Goal: Entertainment & Leisure: Consume media (video, audio)

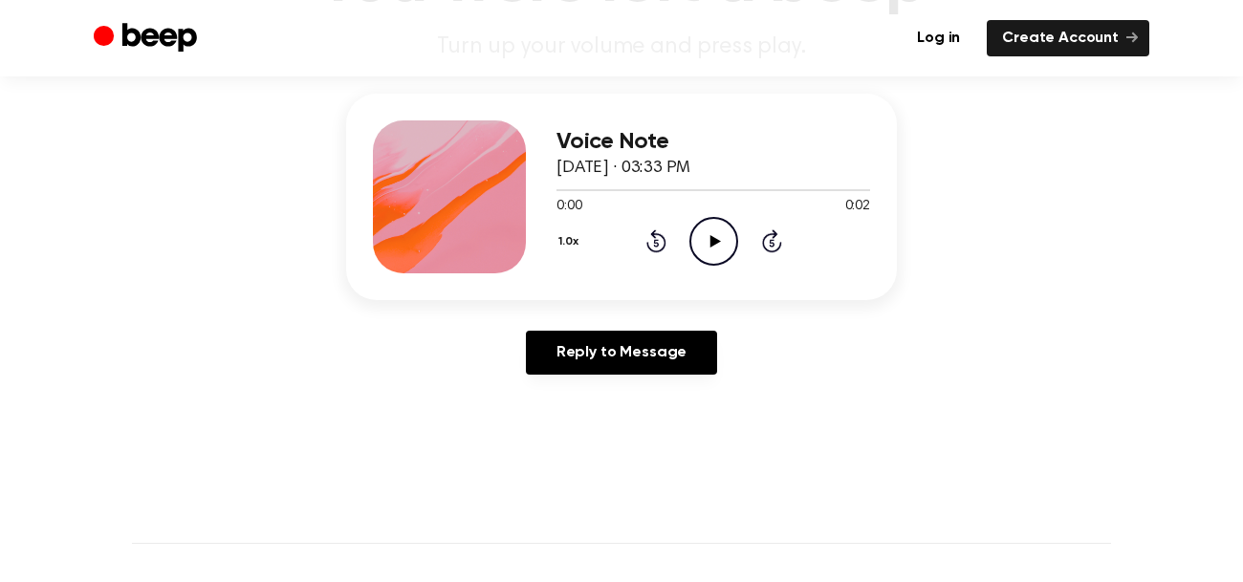
scroll to position [228, 0]
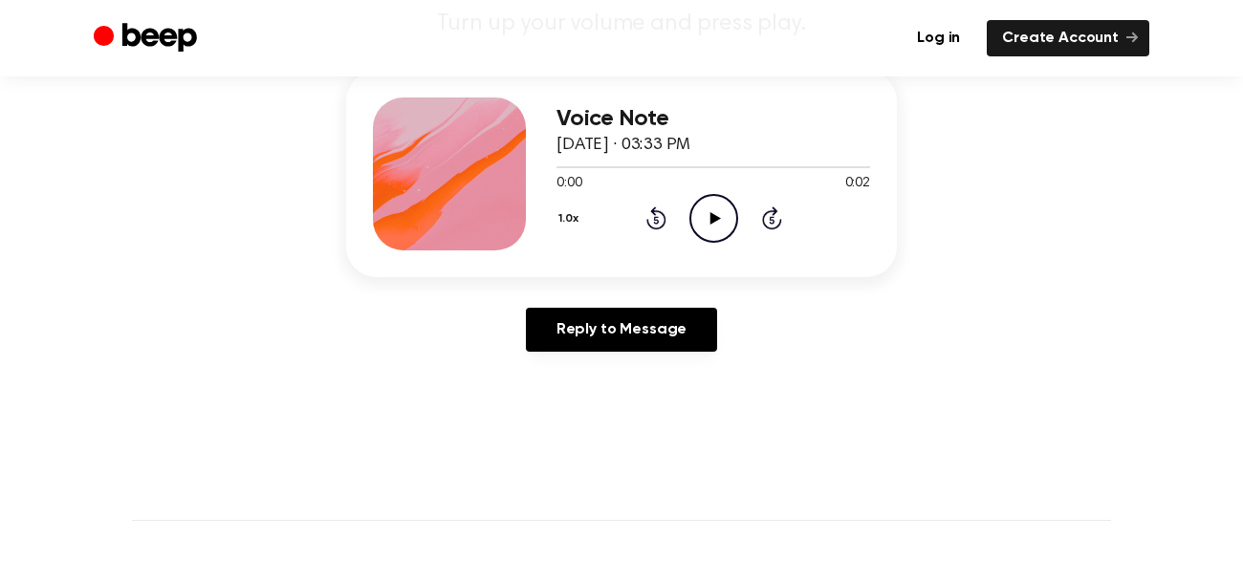
click at [717, 224] on icon "Play Audio" at bounding box center [713, 218] width 49 height 49
click at [717, 224] on icon "Pause Audio" at bounding box center [713, 218] width 49 height 49
click at [717, 224] on icon "Play Audio" at bounding box center [713, 218] width 49 height 49
click at [697, 208] on icon "Play Audio" at bounding box center [713, 218] width 49 height 49
click at [697, 207] on icon "Pause Audio" at bounding box center [713, 218] width 49 height 49
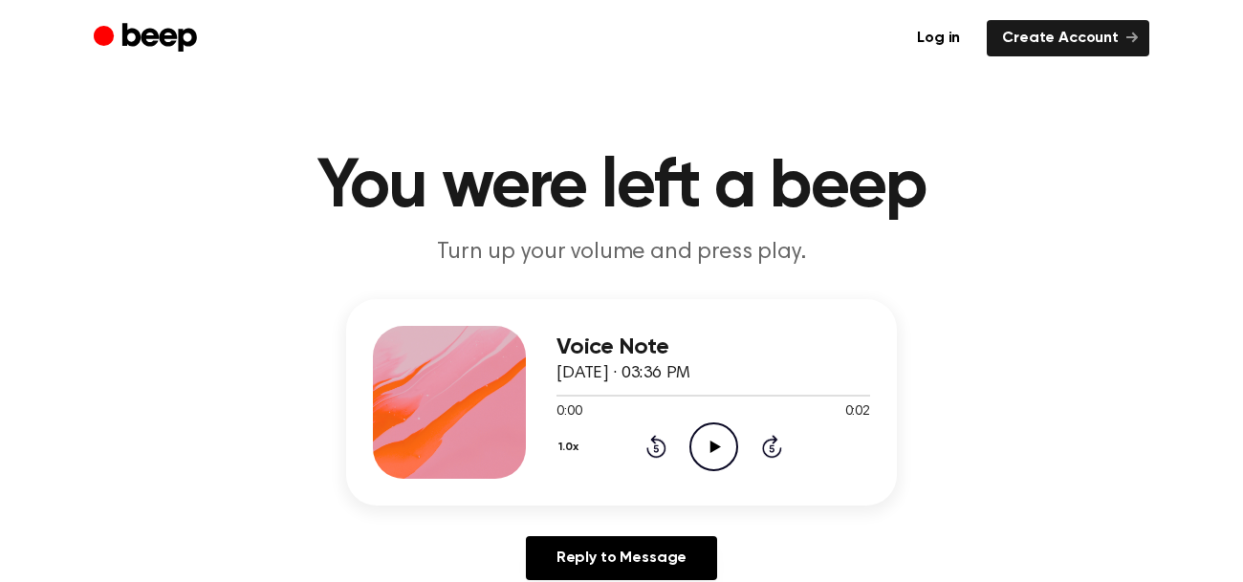
click at [712, 449] on icon at bounding box center [714, 447] width 11 height 12
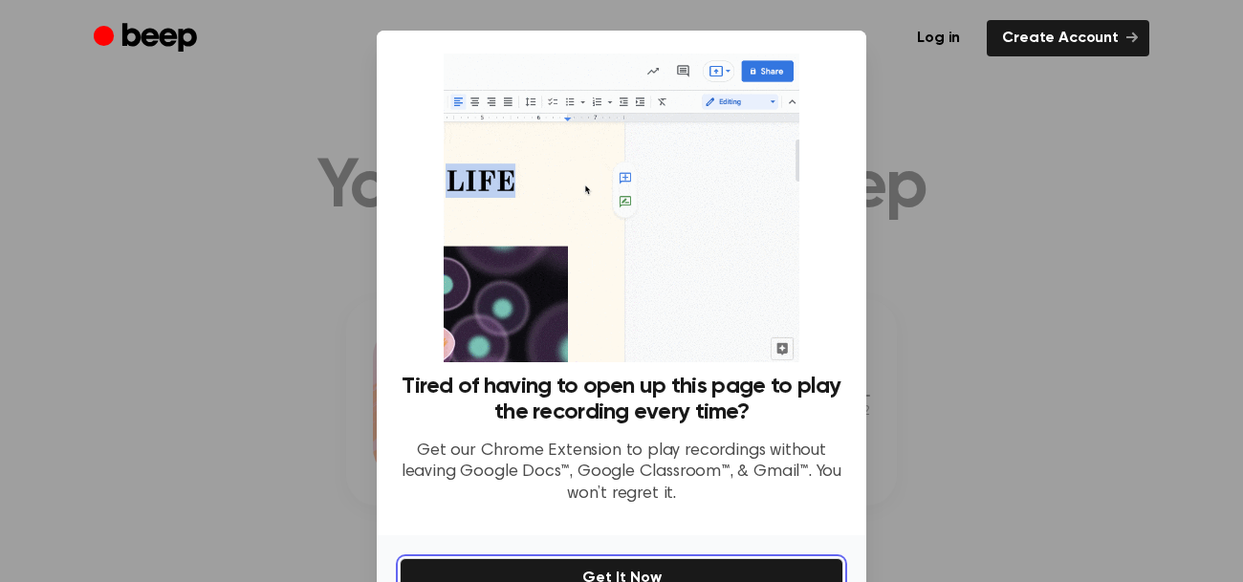
click at [520, 558] on button "Get It Now" at bounding box center [622, 578] width 444 height 40
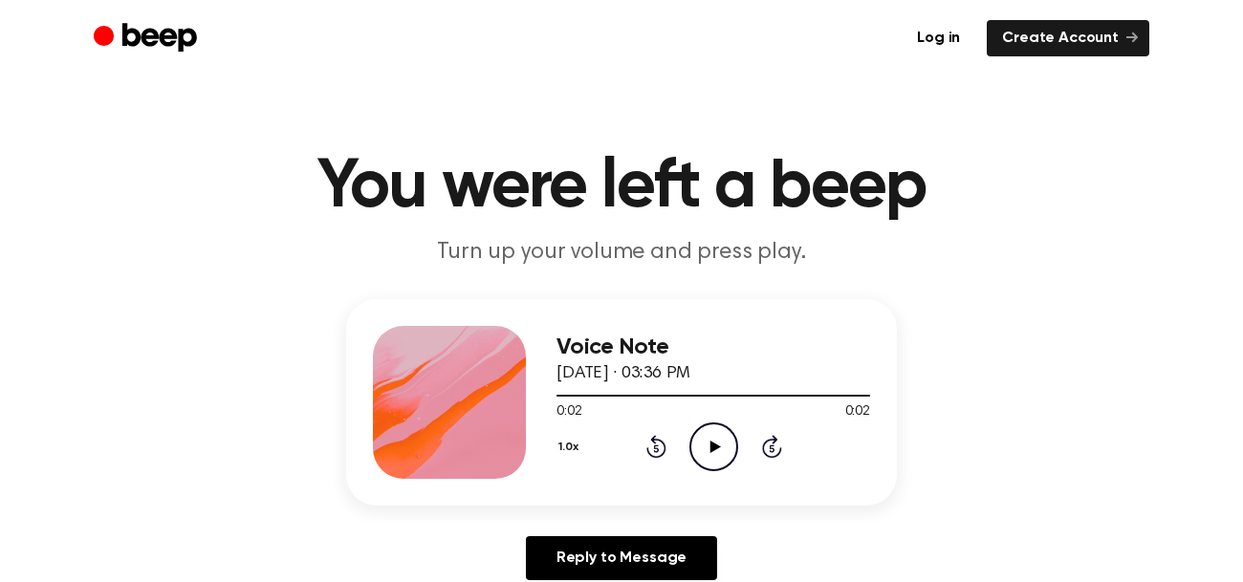
click at [714, 440] on icon "Play Audio" at bounding box center [713, 446] width 49 height 49
click at [717, 424] on icon "Play Audio" at bounding box center [713, 446] width 49 height 49
click at [721, 436] on icon "Play Audio" at bounding box center [713, 446] width 49 height 49
click at [690, 445] on circle at bounding box center [713, 446] width 47 height 47
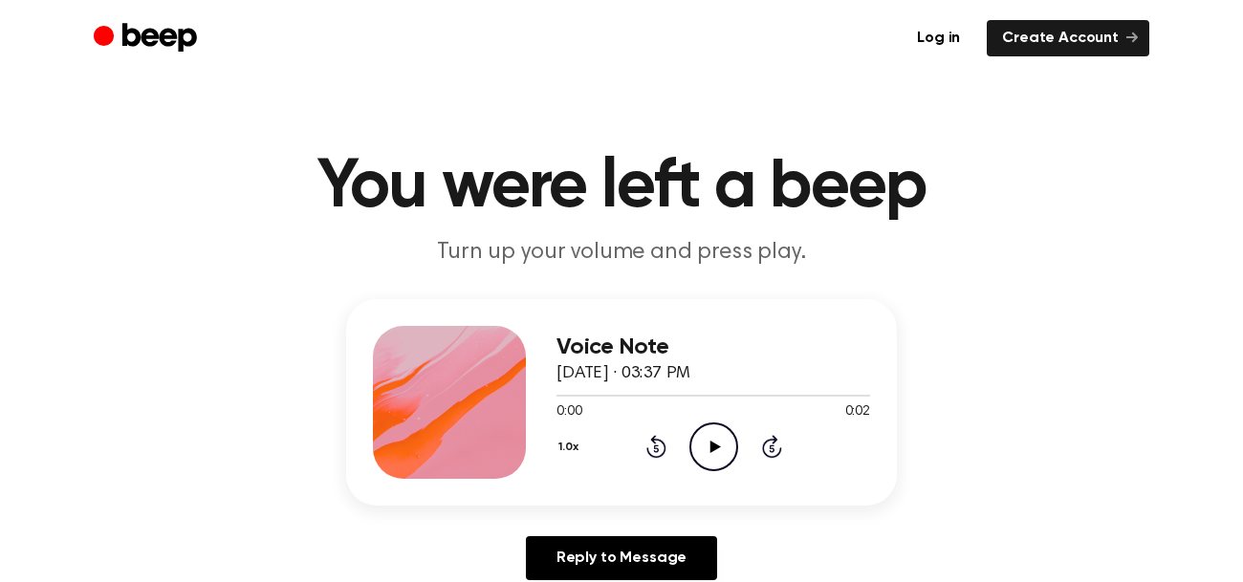
click at [716, 450] on icon "Play Audio" at bounding box center [713, 446] width 49 height 49
click at [507, 206] on h1 "You were left a beep" at bounding box center [621, 187] width 979 height 69
click at [717, 460] on icon "Play Audio" at bounding box center [713, 446] width 49 height 49
click at [703, 452] on icon "Play Audio" at bounding box center [713, 446] width 49 height 49
click at [703, 452] on icon "Pause Audio" at bounding box center [713, 446] width 49 height 49
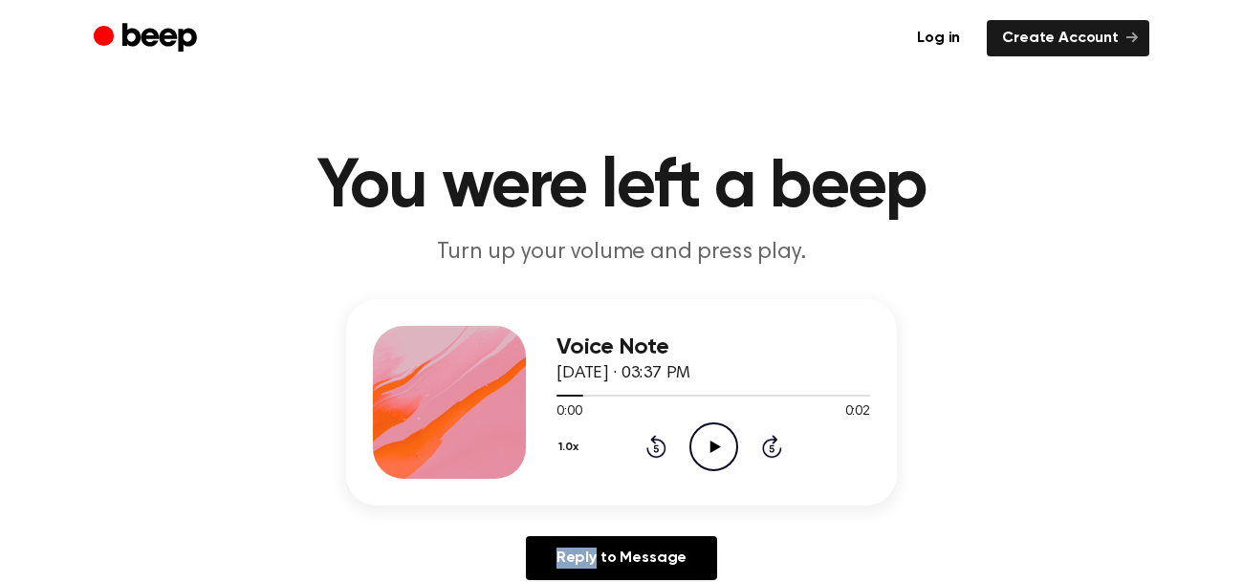
click at [709, 448] on icon at bounding box center [714, 447] width 11 height 12
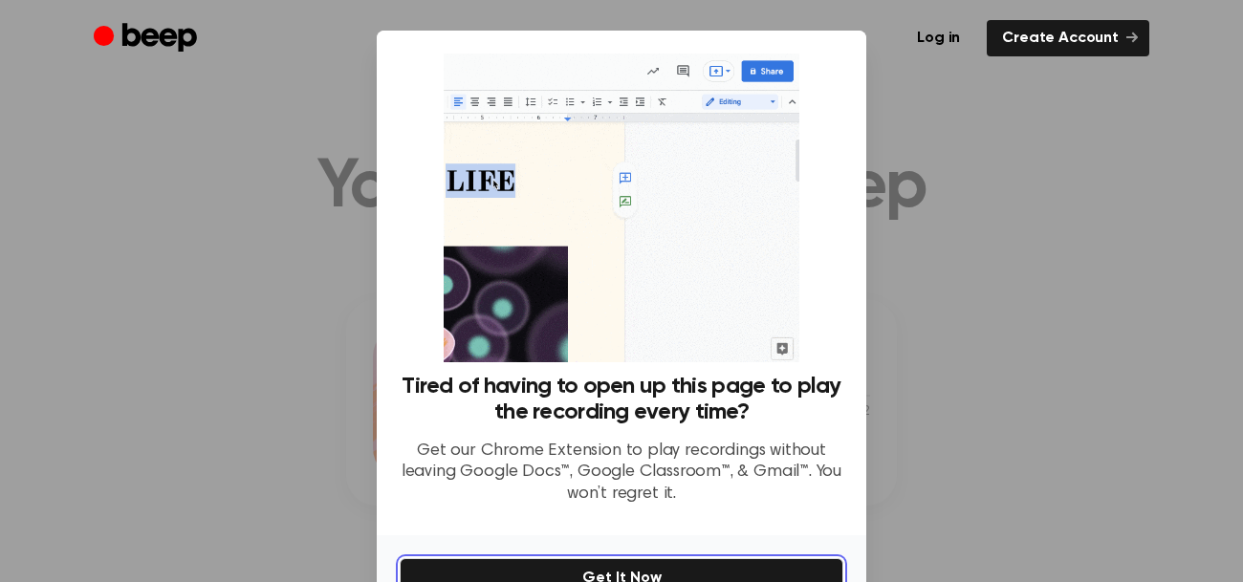
click at [704, 565] on button "Get It Now" at bounding box center [622, 578] width 444 height 40
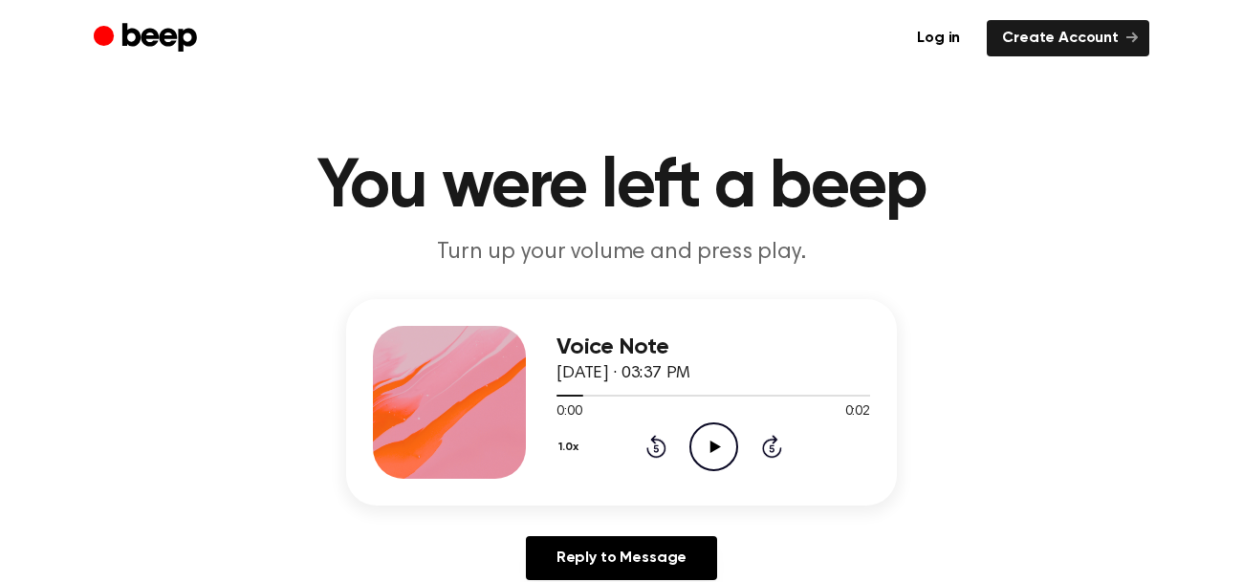
click at [708, 444] on icon "Play Audio" at bounding box center [713, 446] width 49 height 49
click at [696, 439] on icon "Play Audio" at bounding box center [713, 446] width 49 height 49
click at [720, 426] on icon "Play Audio" at bounding box center [713, 446] width 49 height 49
click at [720, 426] on icon "Pause Audio" at bounding box center [713, 446] width 49 height 49
click at [720, 425] on icon "Play Audio" at bounding box center [713, 446] width 49 height 49
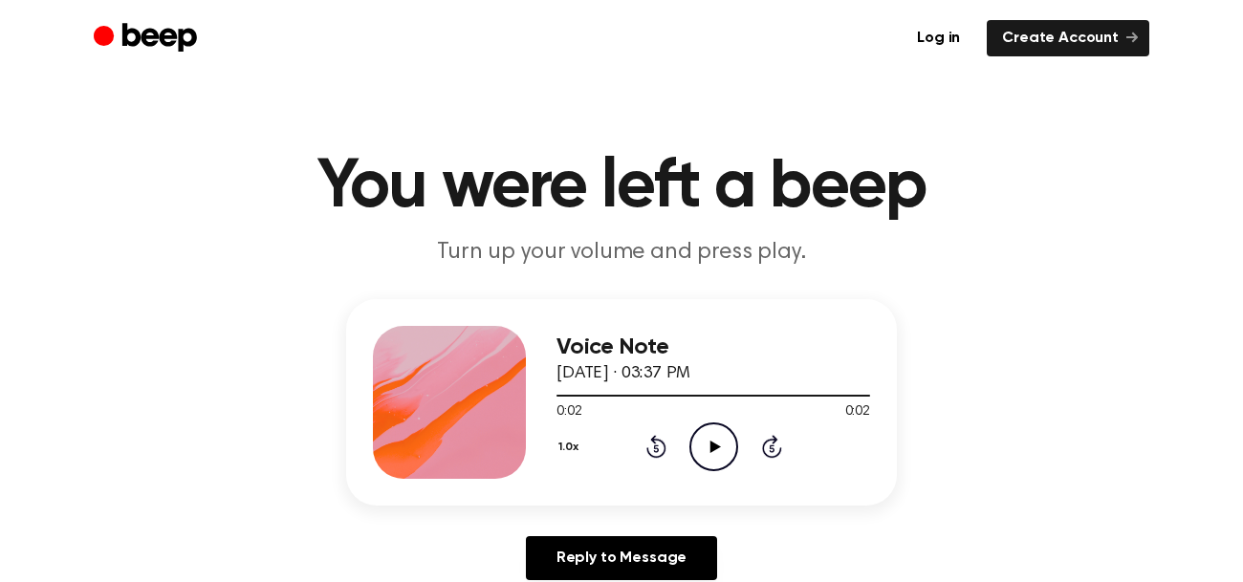
click at [709, 449] on icon at bounding box center [714, 447] width 11 height 12
click at [720, 443] on icon "Play Audio" at bounding box center [713, 446] width 49 height 49
click at [697, 434] on icon "Play Audio" at bounding box center [713, 446] width 49 height 49
click at [718, 437] on icon "Play Audio" at bounding box center [713, 446] width 49 height 49
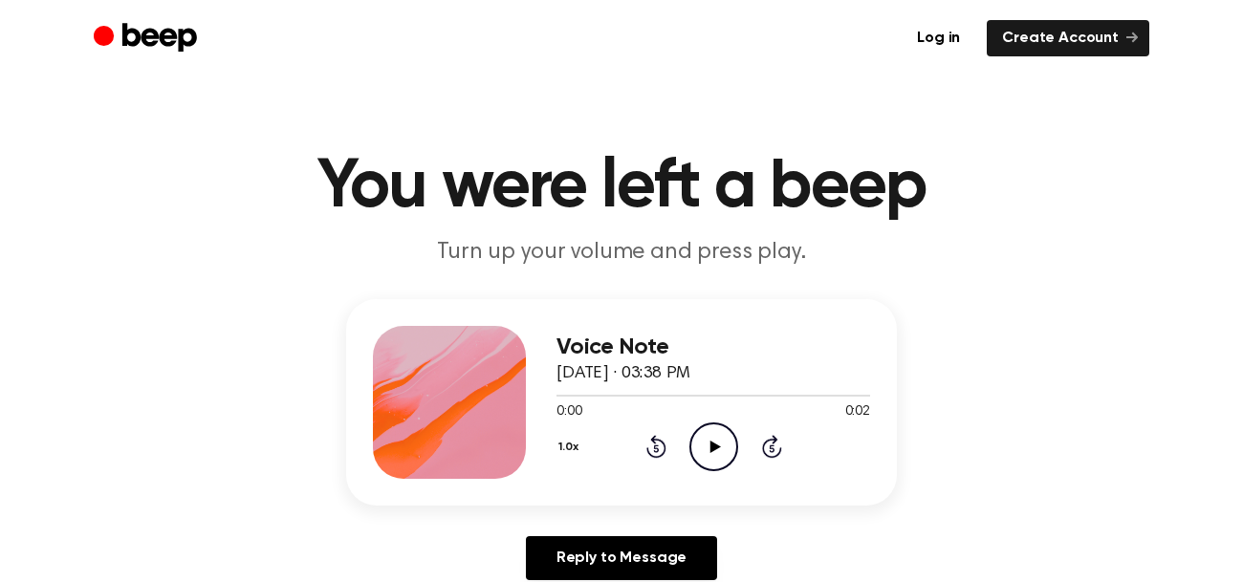
click at [701, 458] on icon "Play Audio" at bounding box center [713, 446] width 49 height 49
click at [714, 442] on icon "Play Audio" at bounding box center [713, 446] width 49 height 49
click at [703, 440] on icon "Play Audio" at bounding box center [713, 446] width 49 height 49
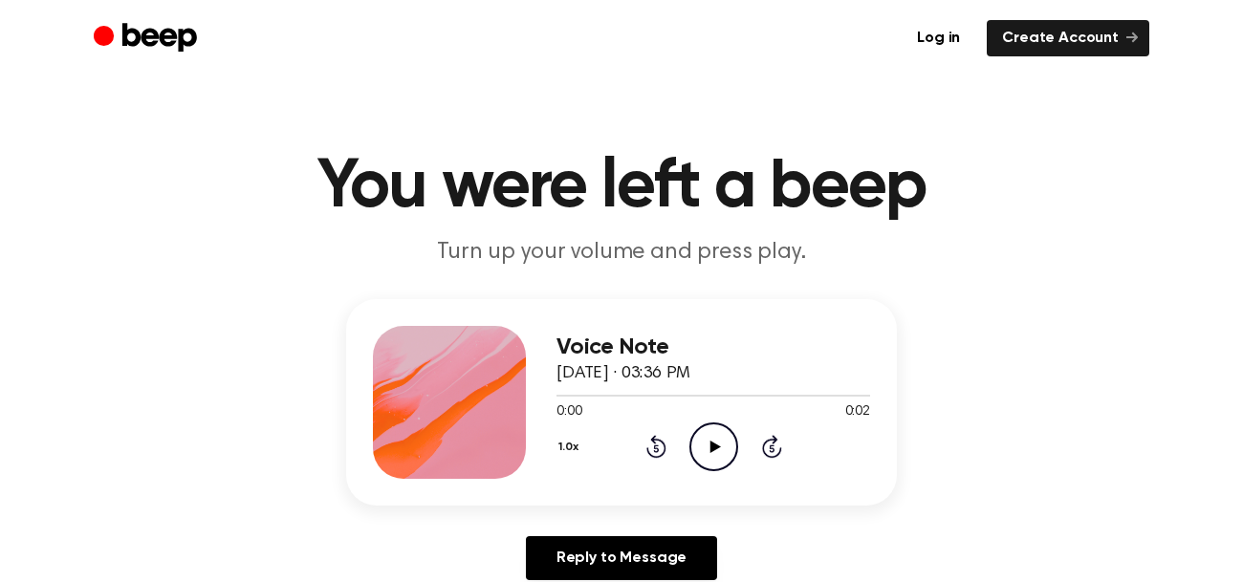
click at [714, 432] on icon "Play Audio" at bounding box center [713, 446] width 49 height 49
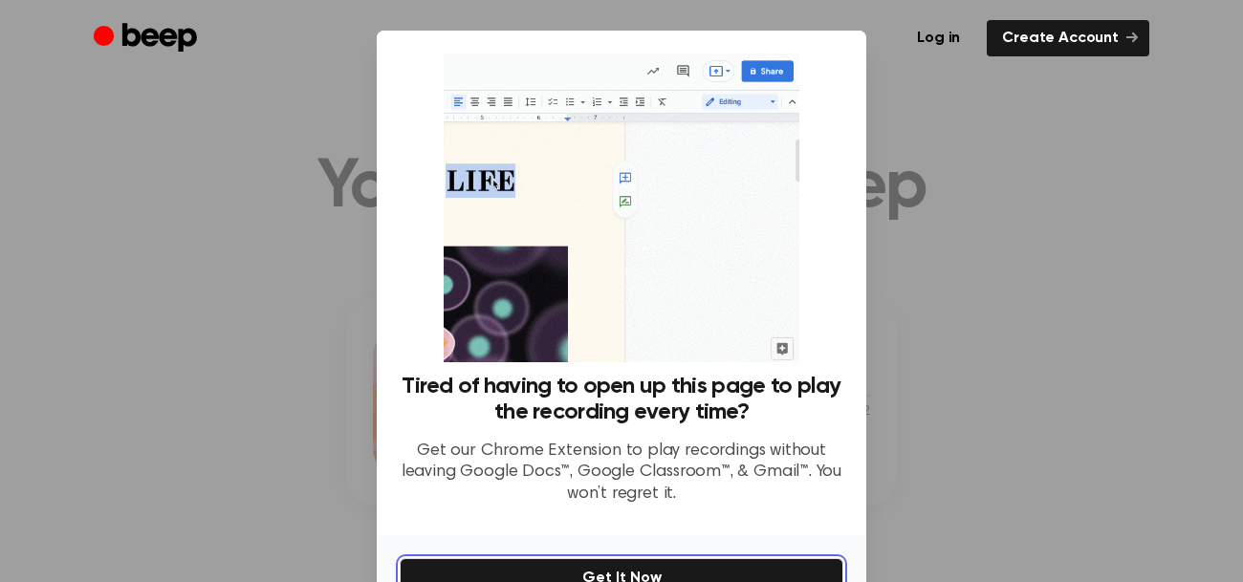
click at [767, 568] on button "Get It Now" at bounding box center [622, 578] width 444 height 40
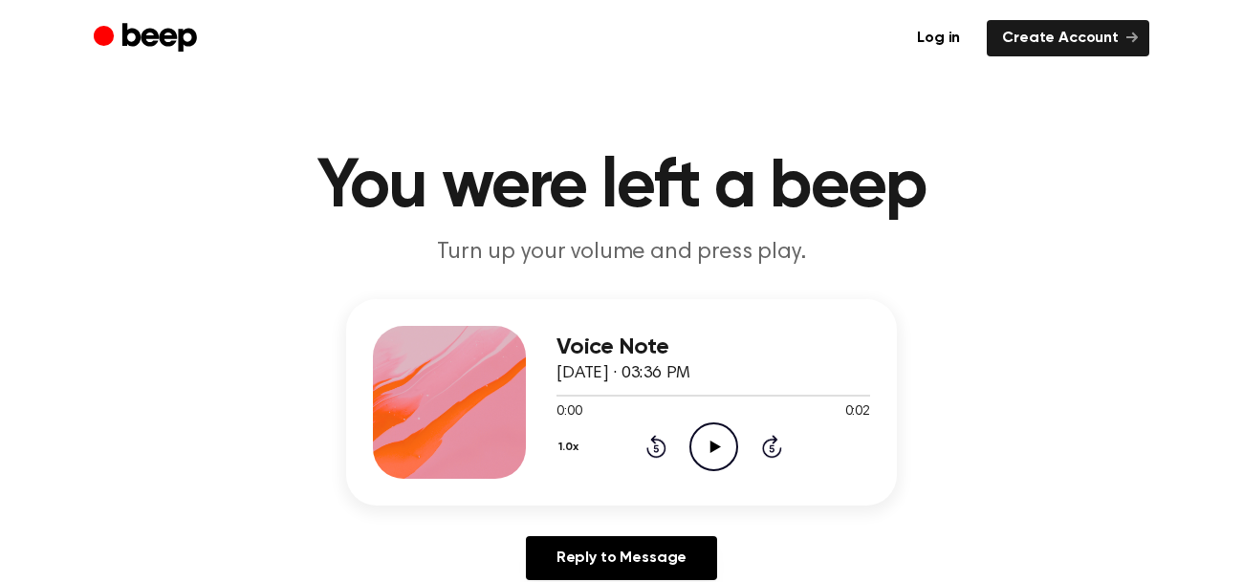
click at [717, 447] on icon "Play Audio" at bounding box center [713, 446] width 49 height 49
click at [719, 433] on icon "Play Audio" at bounding box center [713, 446] width 49 height 49
click at [730, 455] on icon "Play Audio" at bounding box center [713, 446] width 49 height 49
click at [707, 440] on icon "Play Audio" at bounding box center [713, 446] width 49 height 49
click at [722, 429] on icon "Play Audio" at bounding box center [713, 446] width 49 height 49
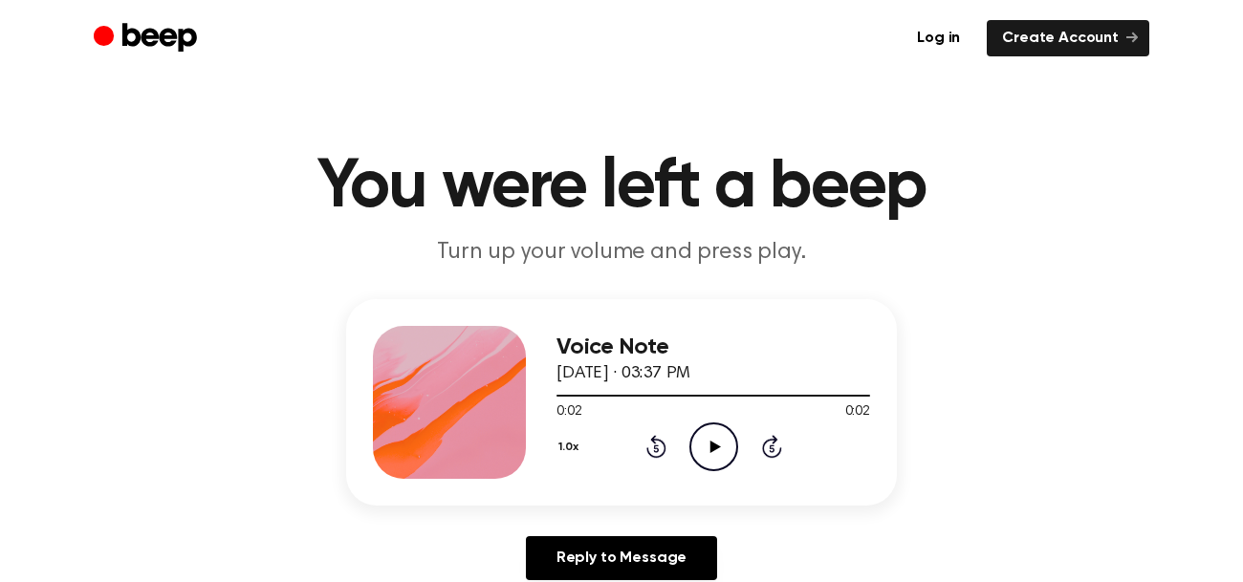
click at [722, 429] on icon "Play Audio" at bounding box center [713, 446] width 49 height 49
click at [722, 429] on icon "Pause Audio" at bounding box center [713, 446] width 49 height 49
click at [706, 465] on icon "Play Audio" at bounding box center [713, 446] width 49 height 49
click at [529, 58] on div "Log in Create Account" at bounding box center [621, 38] width 1055 height 76
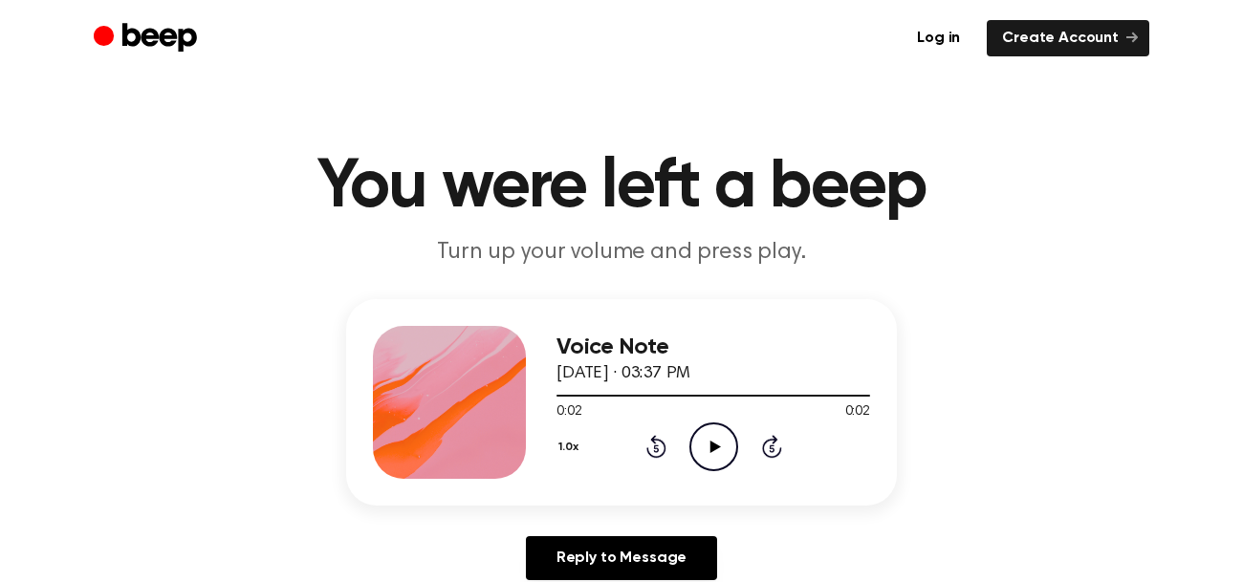
click at [529, 58] on div "Log in Create Account" at bounding box center [621, 38] width 1055 height 76
click at [725, 428] on icon "Play Audio" at bounding box center [713, 446] width 49 height 49
click at [703, 443] on icon "Play Audio" at bounding box center [713, 446] width 49 height 49
click at [772, 579] on div "Reply to Message" at bounding box center [621, 565] width 551 height 59
click at [709, 441] on icon at bounding box center [714, 447] width 11 height 12
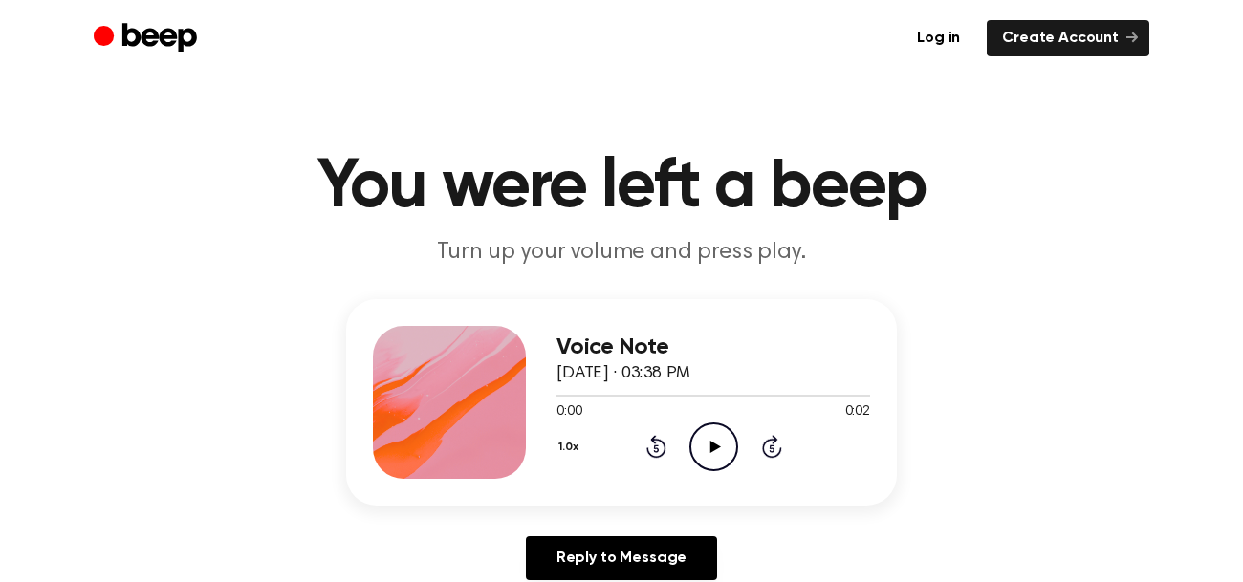
click at [728, 441] on icon "Play Audio" at bounding box center [713, 446] width 49 height 49
click at [715, 460] on icon "Play Audio" at bounding box center [713, 446] width 49 height 49
click at [720, 432] on icon "Play Audio" at bounding box center [713, 446] width 49 height 49
click at [709, 423] on icon "Play Audio" at bounding box center [713, 446] width 49 height 49
click at [730, 436] on icon "Play Audio" at bounding box center [713, 446] width 49 height 49
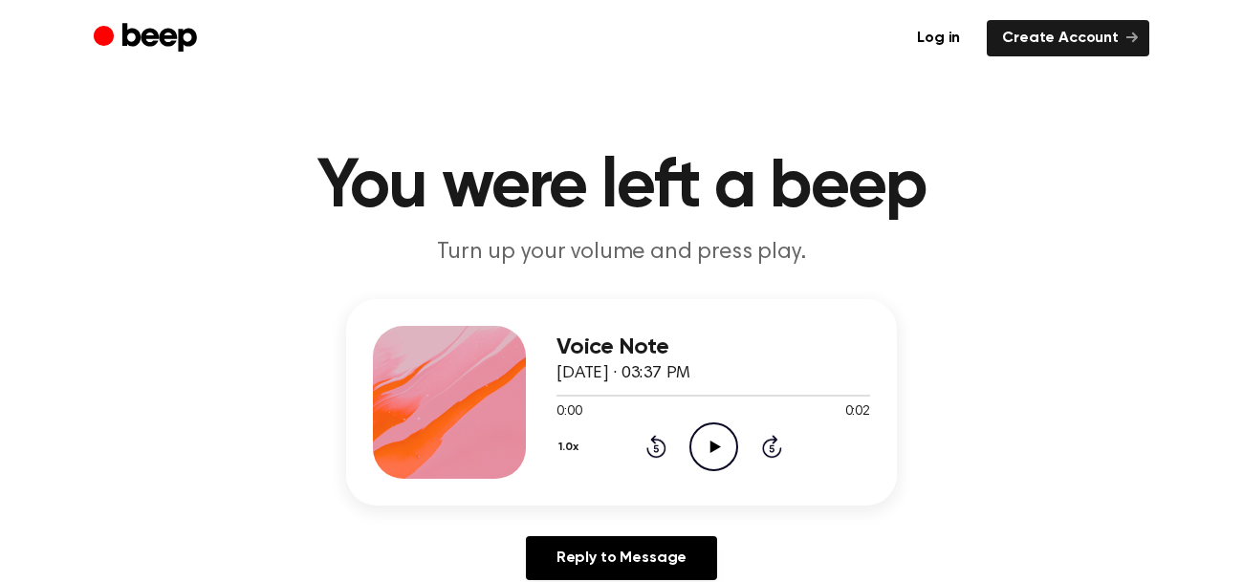
click at [711, 451] on icon "Play Audio" at bounding box center [713, 446] width 49 height 49
click at [712, 446] on icon at bounding box center [714, 447] width 11 height 12
click at [727, 437] on icon "Play Audio" at bounding box center [713, 446] width 49 height 49
click at [709, 457] on icon "Play Audio" at bounding box center [713, 446] width 49 height 49
click at [726, 446] on icon "Play Audio" at bounding box center [713, 446] width 49 height 49
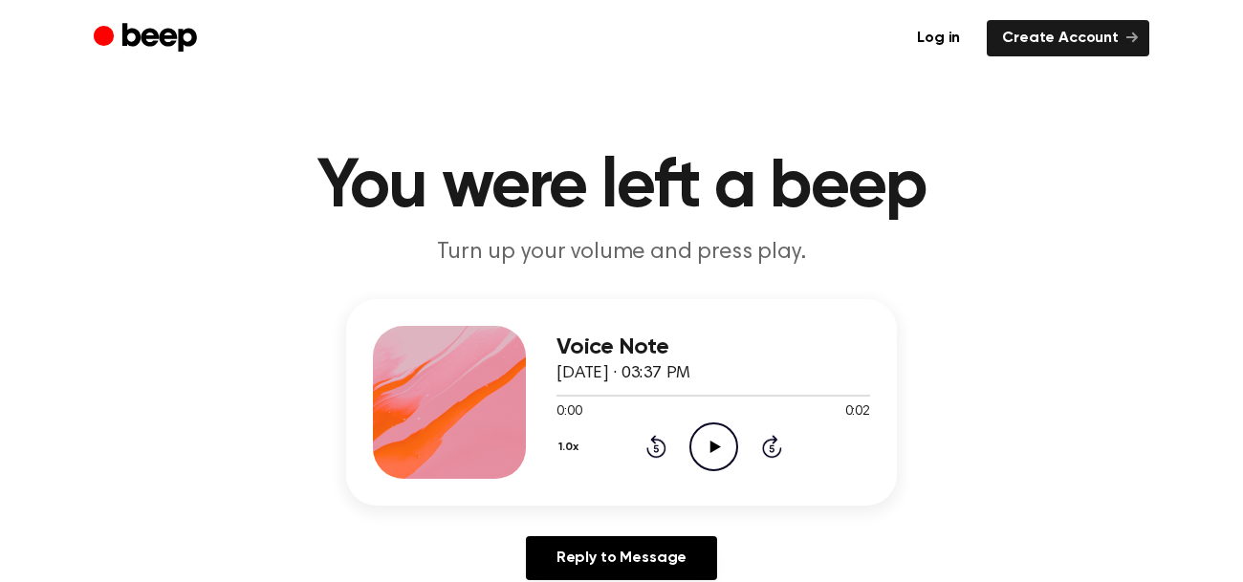
click at [723, 440] on icon "Play Audio" at bounding box center [713, 446] width 49 height 49
click at [707, 428] on icon "Play Audio" at bounding box center [713, 446] width 49 height 49
